Goal: Find contact information

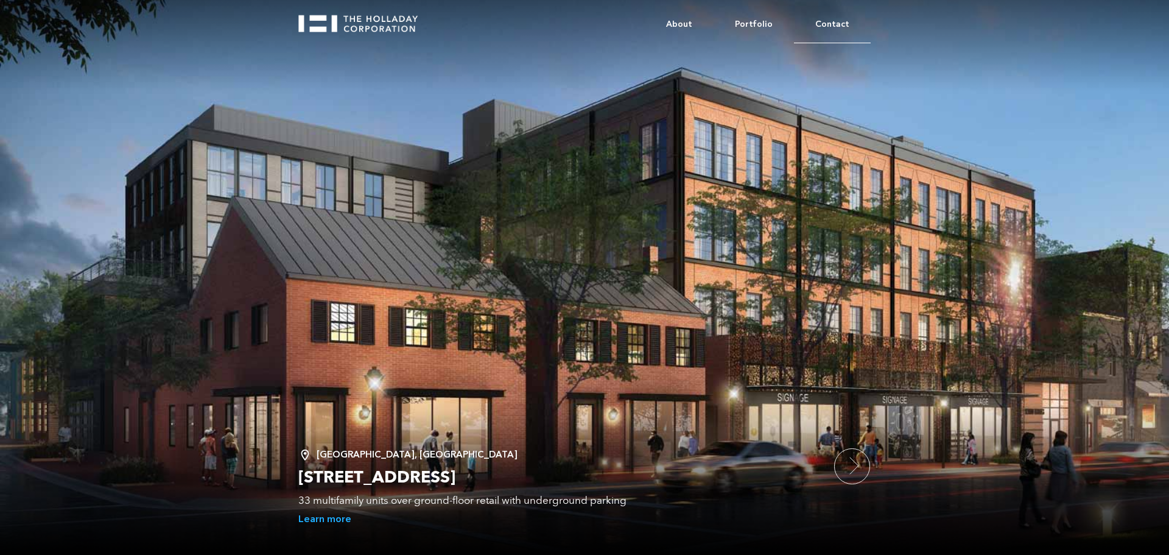
click at [831, 28] on link "Contact" at bounding box center [832, 24] width 77 height 37
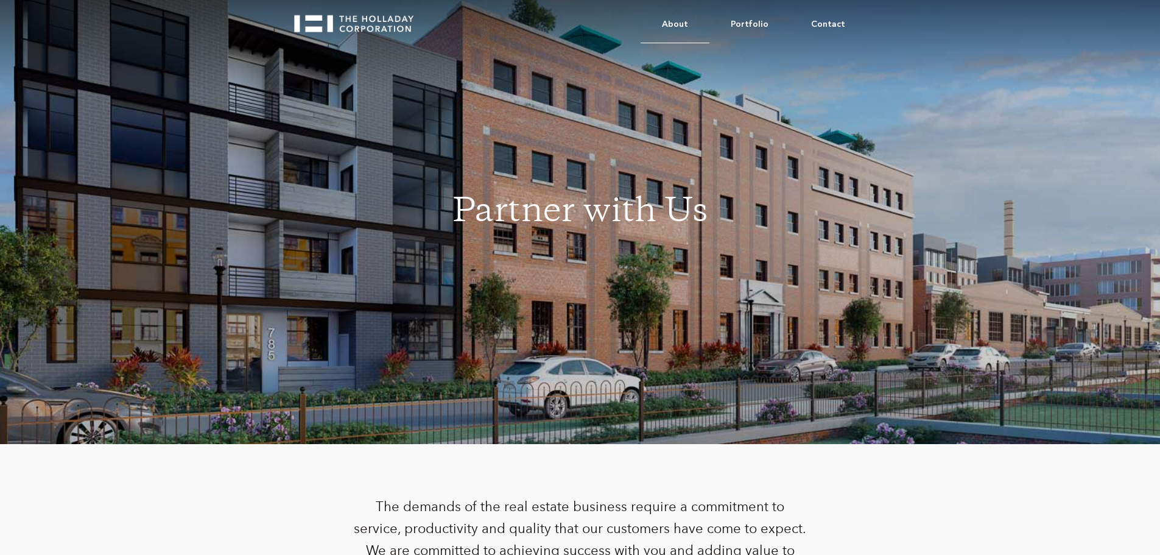
click at [678, 20] on link "About" at bounding box center [674, 24] width 69 height 37
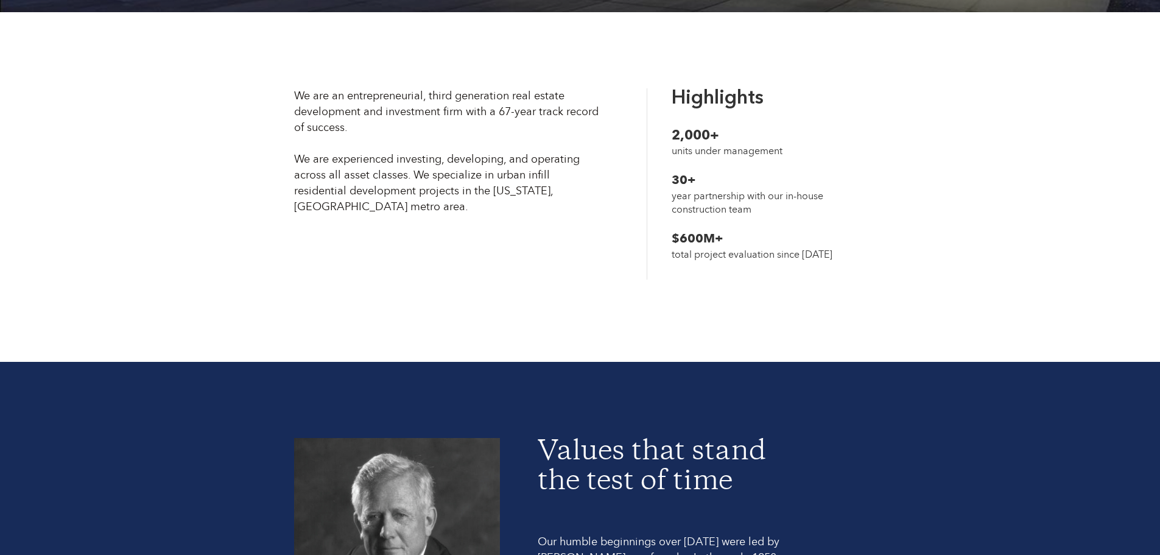
scroll to position [730, 0]
